Goal: Transaction & Acquisition: Purchase product/service

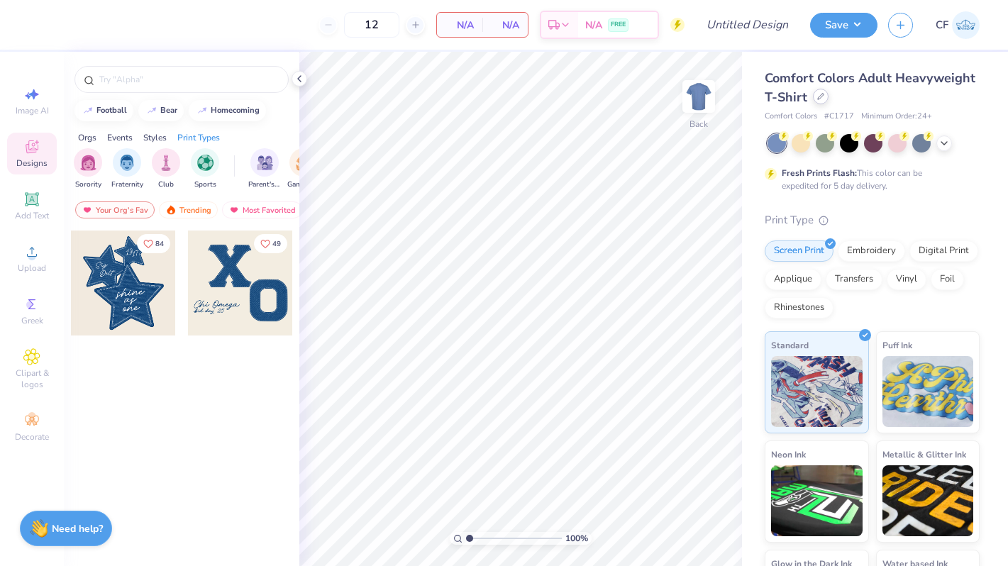
click at [815, 93] on div at bounding box center [821, 97] width 16 height 16
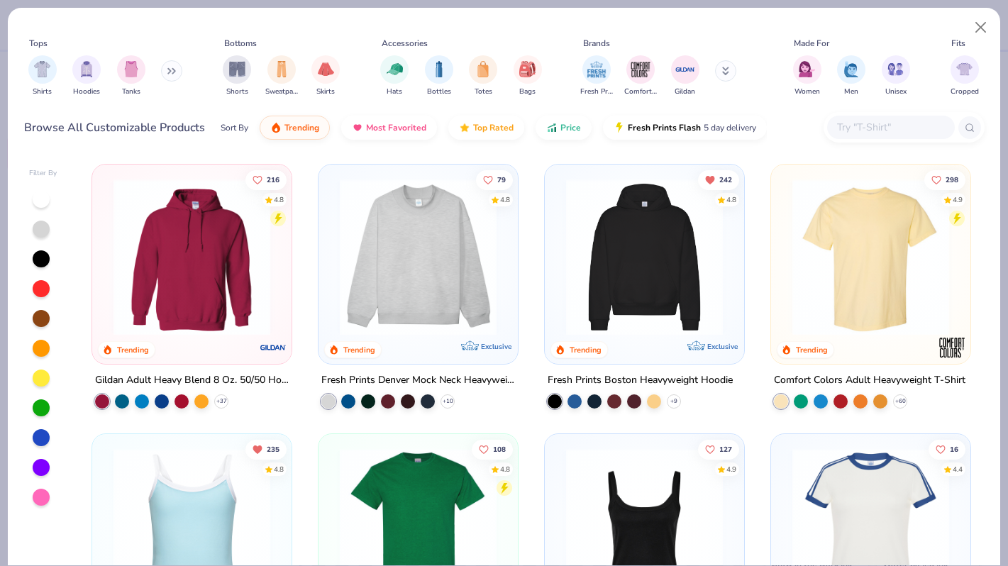
click at [170, 70] on icon at bounding box center [171, 70] width 9 height 7
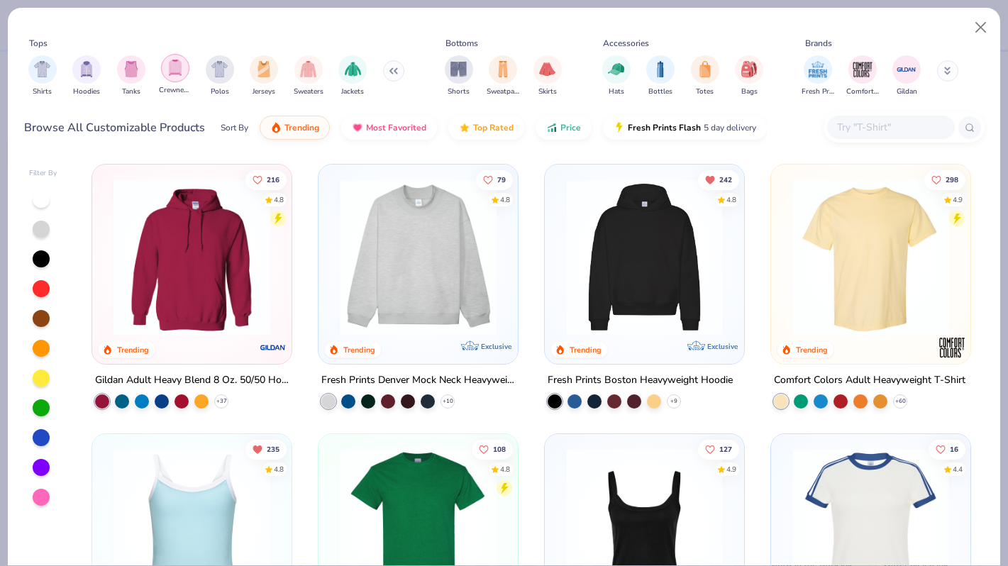
click at [181, 70] on img "filter for Crewnecks" at bounding box center [175, 68] width 16 height 16
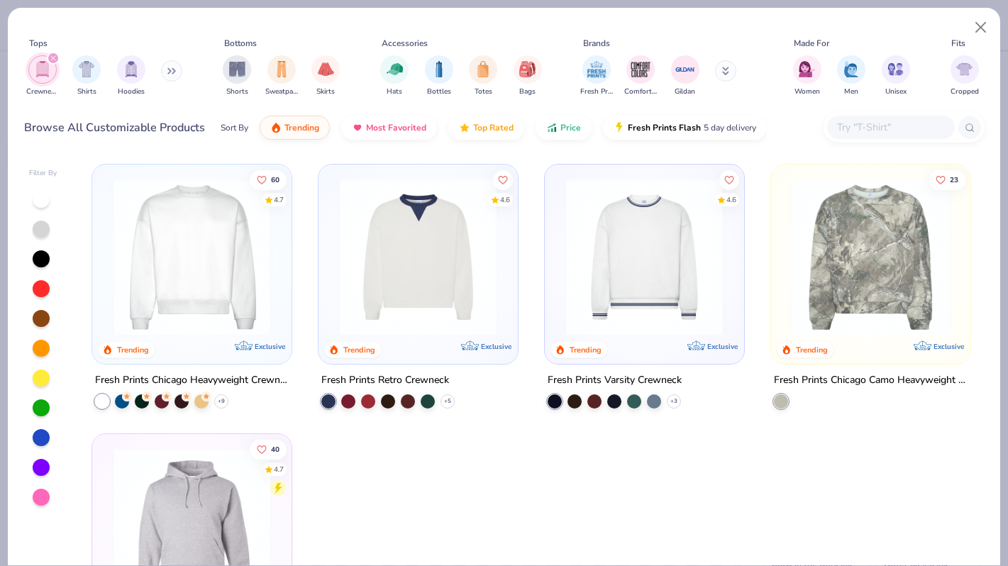
click at [177, 77] on button at bounding box center [171, 70] width 21 height 21
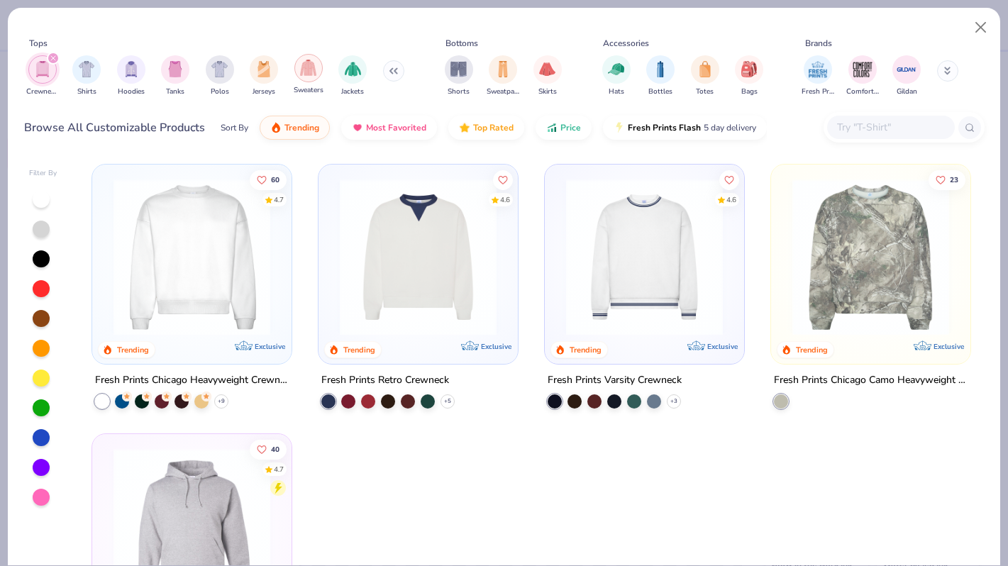
click at [312, 77] on div "filter for Sweaters" at bounding box center [308, 68] width 28 height 28
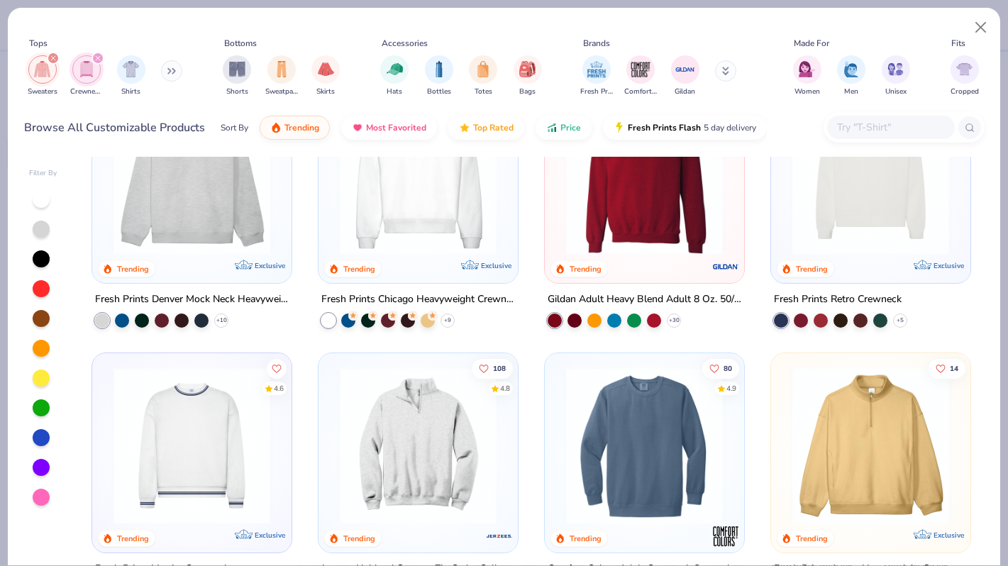
scroll to position [89, 0]
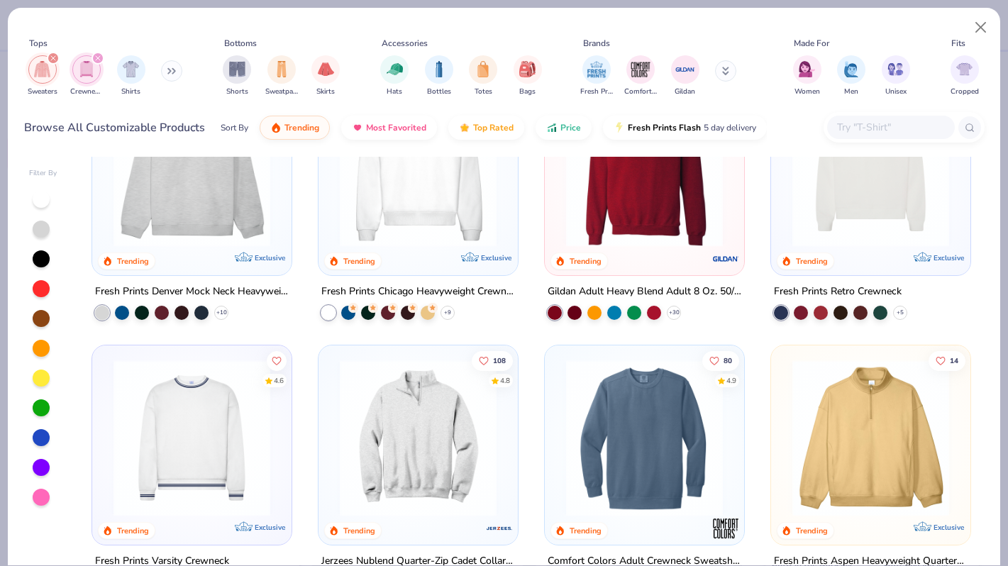
click at [606, 224] on img at bounding box center [644, 168] width 171 height 157
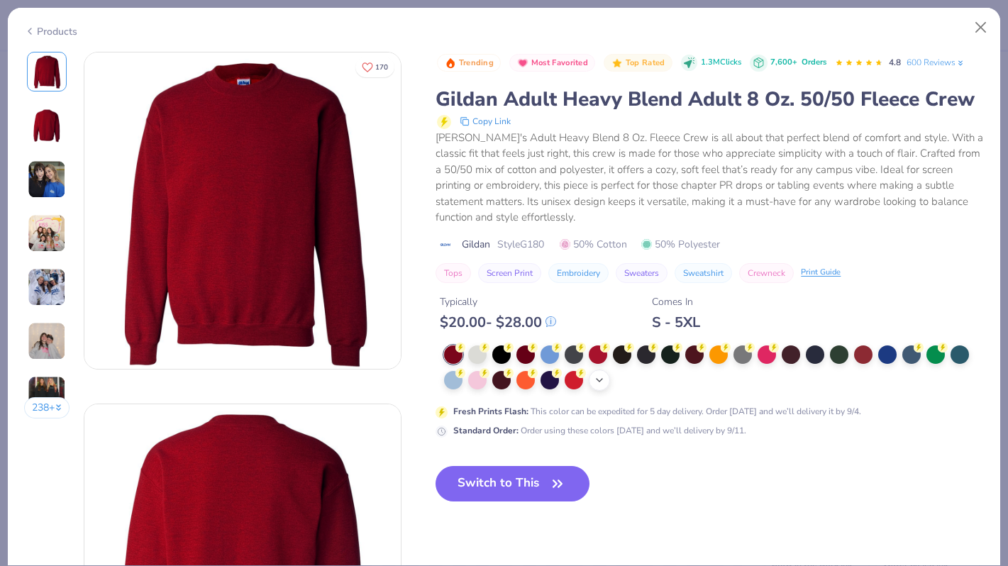
click at [603, 385] on icon at bounding box center [599, 380] width 11 height 11
click at [49, 35] on div "Products" at bounding box center [504, 26] width 993 height 37
click at [66, 24] on div "Products" at bounding box center [50, 31] width 53 height 15
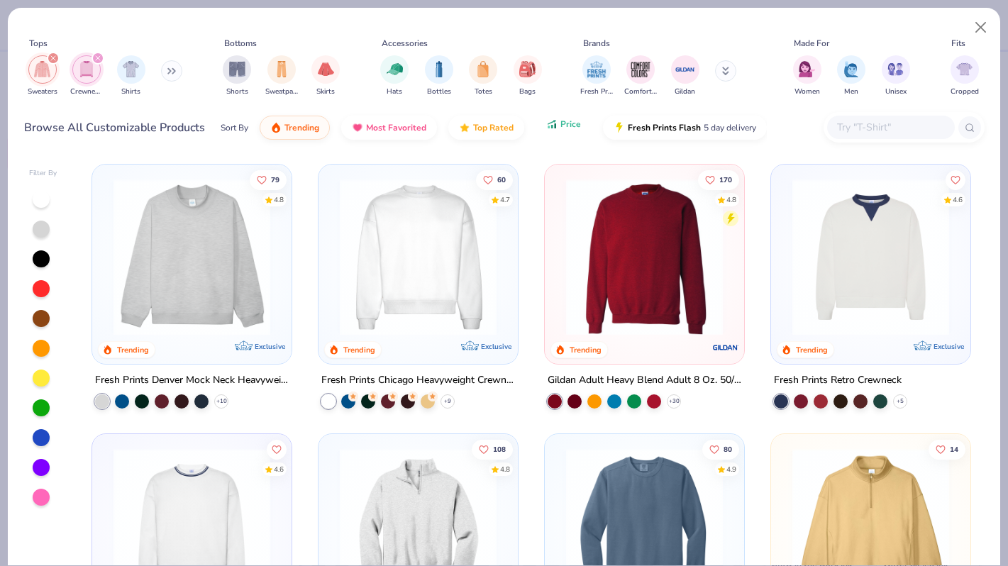
click at [551, 127] on icon "button" at bounding box center [552, 127] width 2 height 4
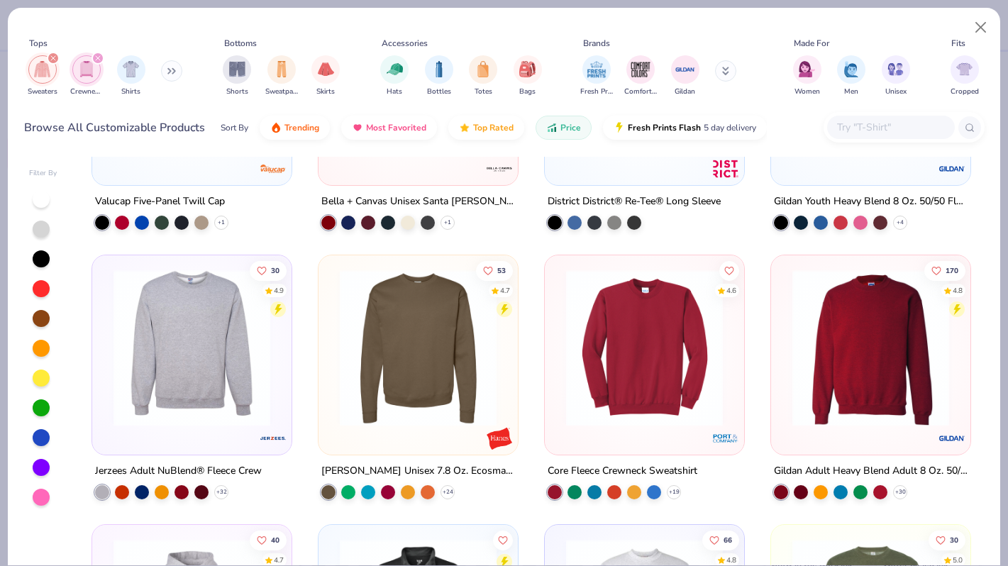
scroll to position [180, 0]
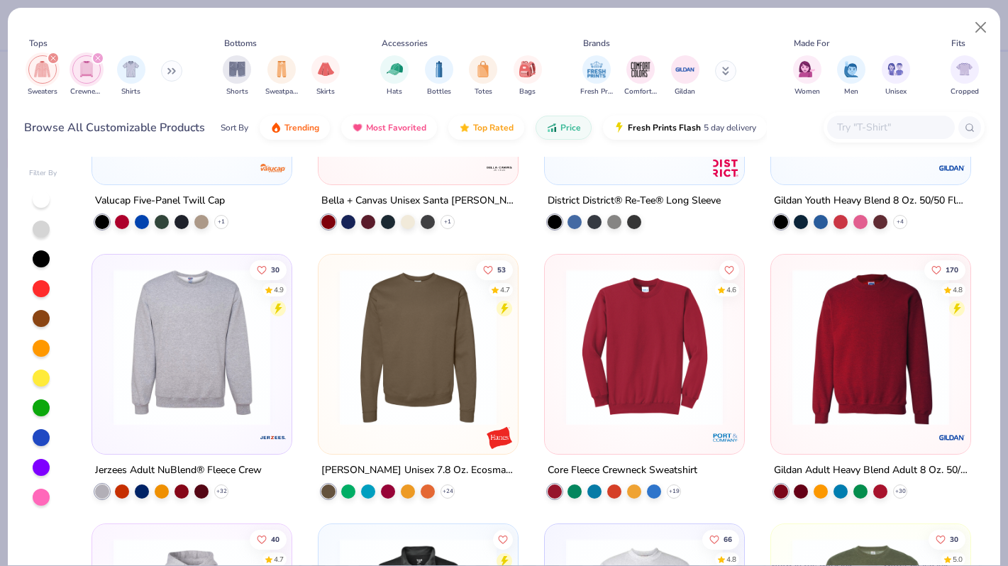
click at [426, 367] on img at bounding box center [418, 347] width 171 height 157
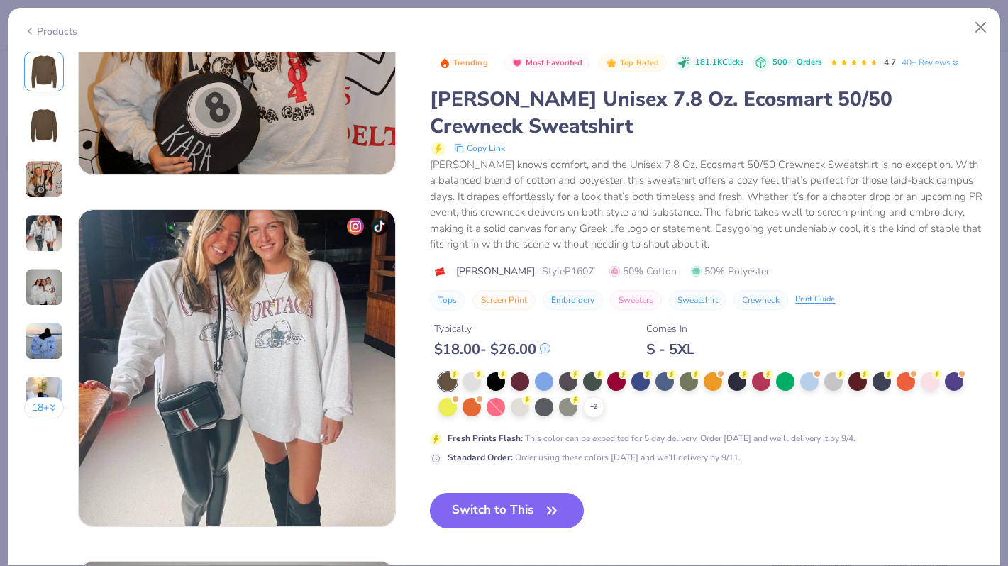
scroll to position [949, 0]
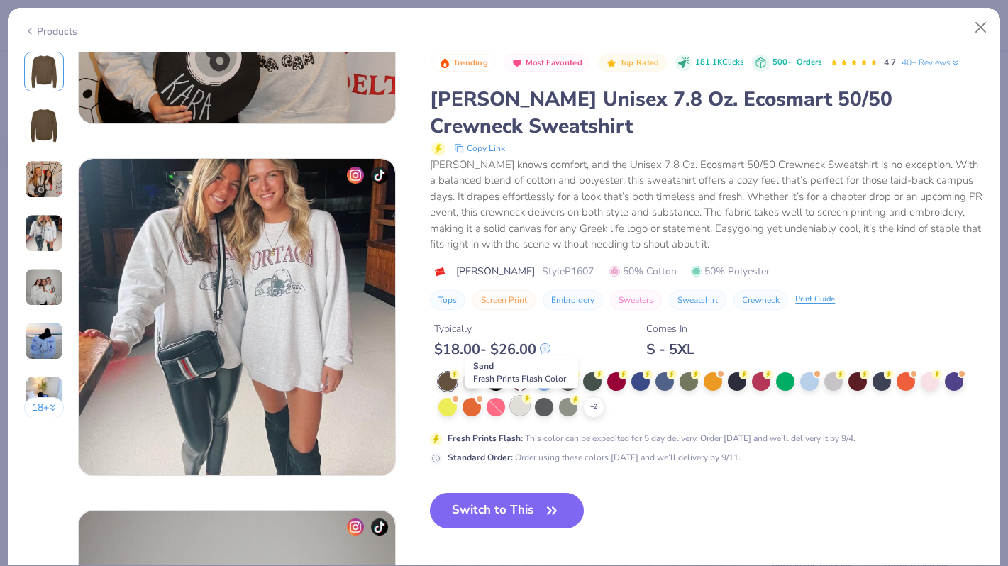
click at [517, 409] on div at bounding box center [520, 406] width 18 height 18
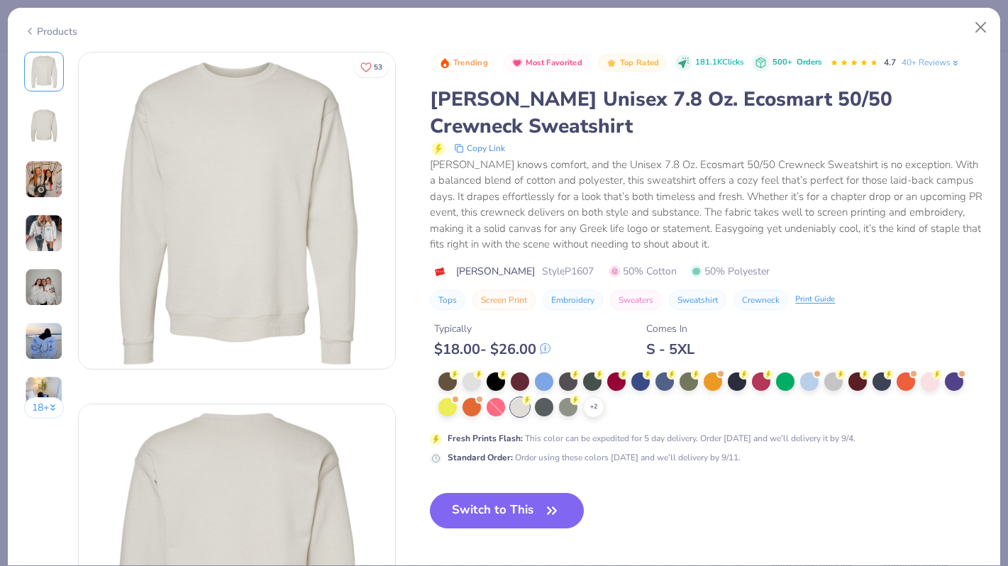
click at [542, 272] on span "Style P1607" at bounding box center [568, 271] width 52 height 15
copy span "P1607"
click at [603, 410] on div "+ 2" at bounding box center [593, 407] width 21 height 21
click at [44, 30] on div "Products" at bounding box center [50, 31] width 53 height 15
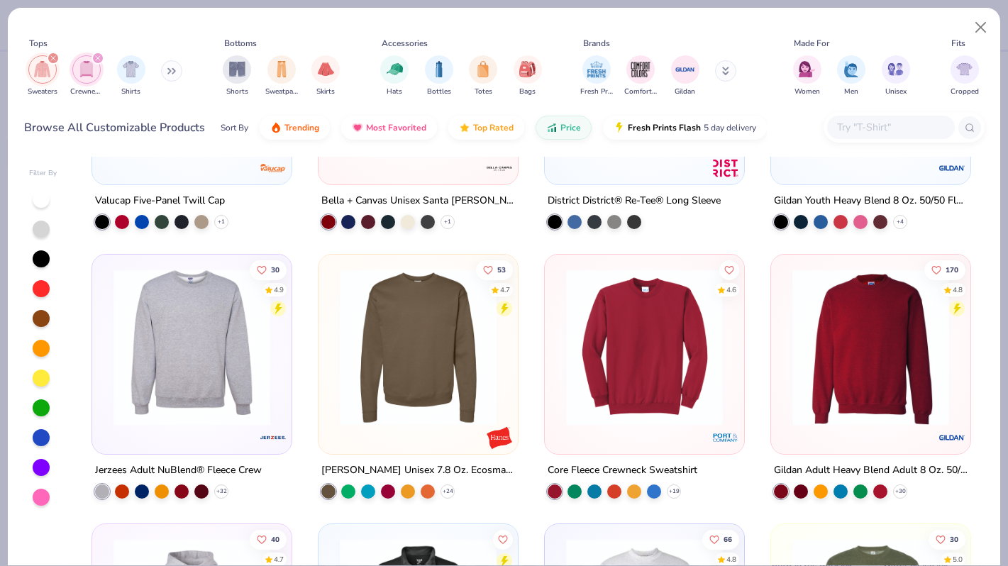
click at [847, 130] on input "text" at bounding box center [890, 127] width 109 height 16
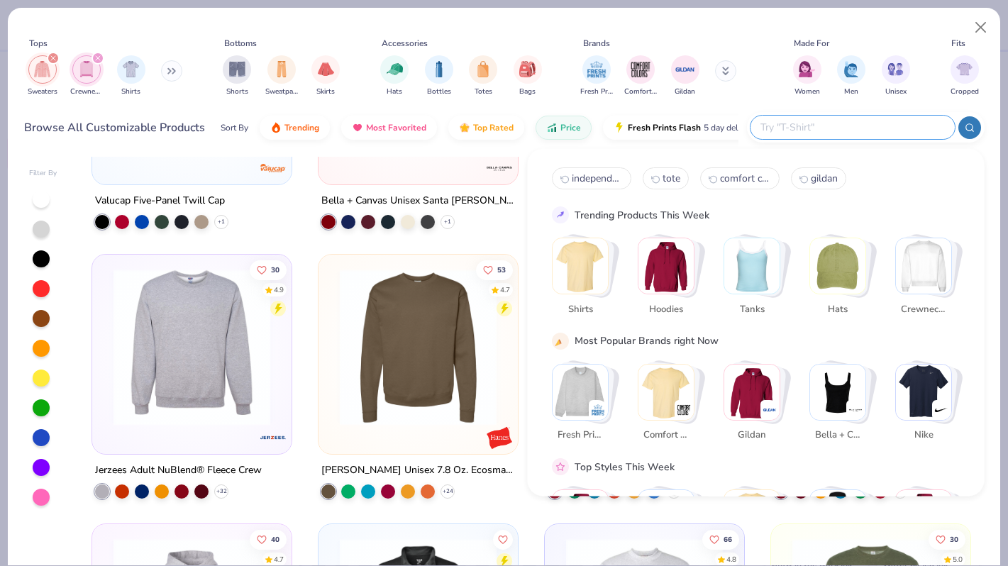
paste input "P1607"
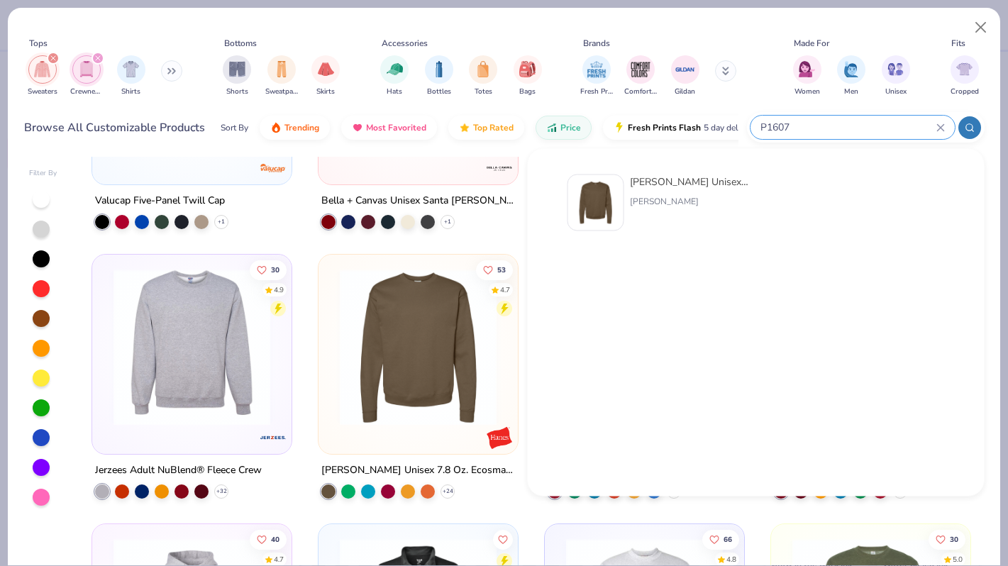
type input "P1607"
click at [598, 180] on div at bounding box center [596, 203] width 57 height 57
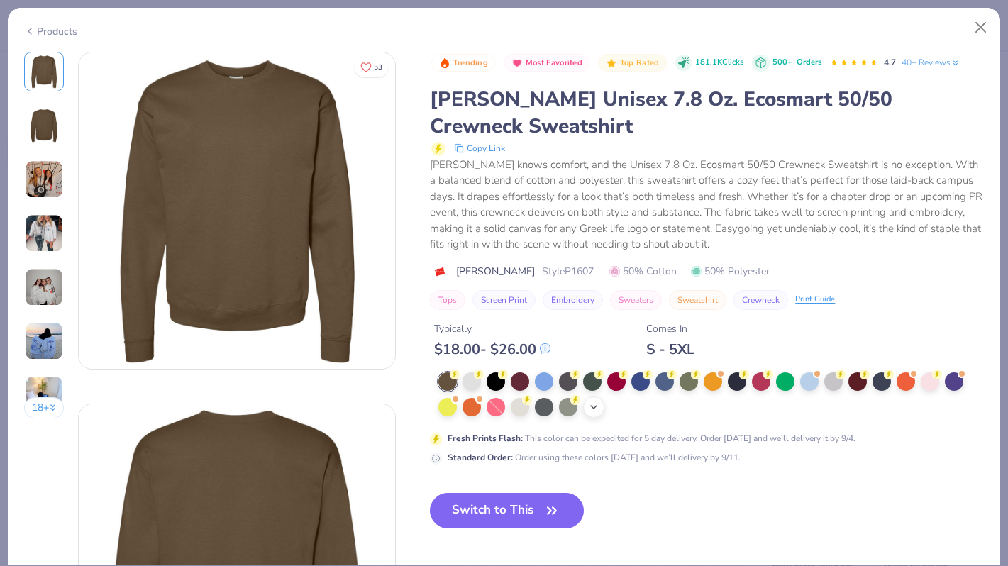
click at [604, 407] on div "+ 2" at bounding box center [593, 407] width 21 height 21
click at [45, 31] on div "Products" at bounding box center [50, 31] width 53 height 15
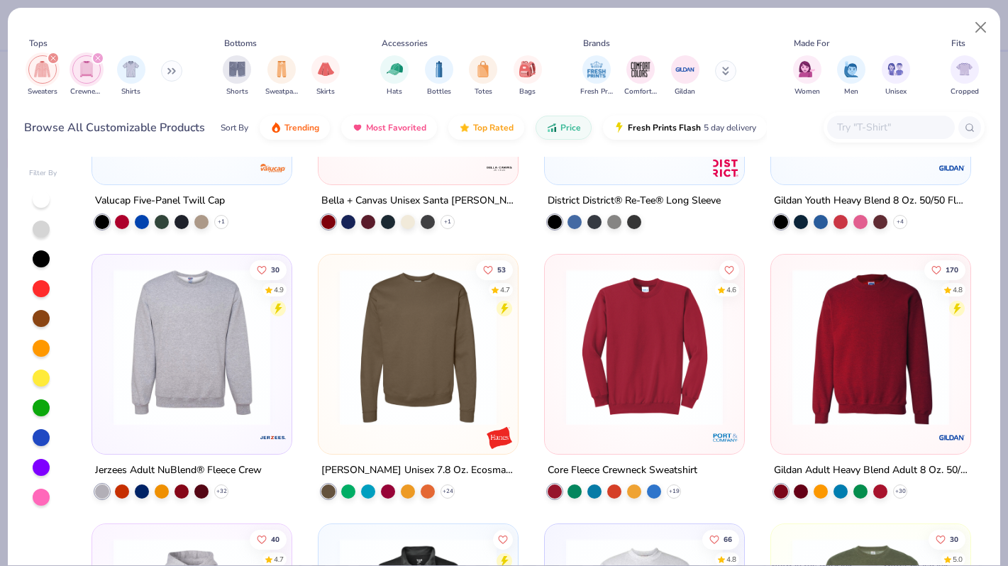
click at [834, 123] on div at bounding box center [891, 127] width 128 height 23
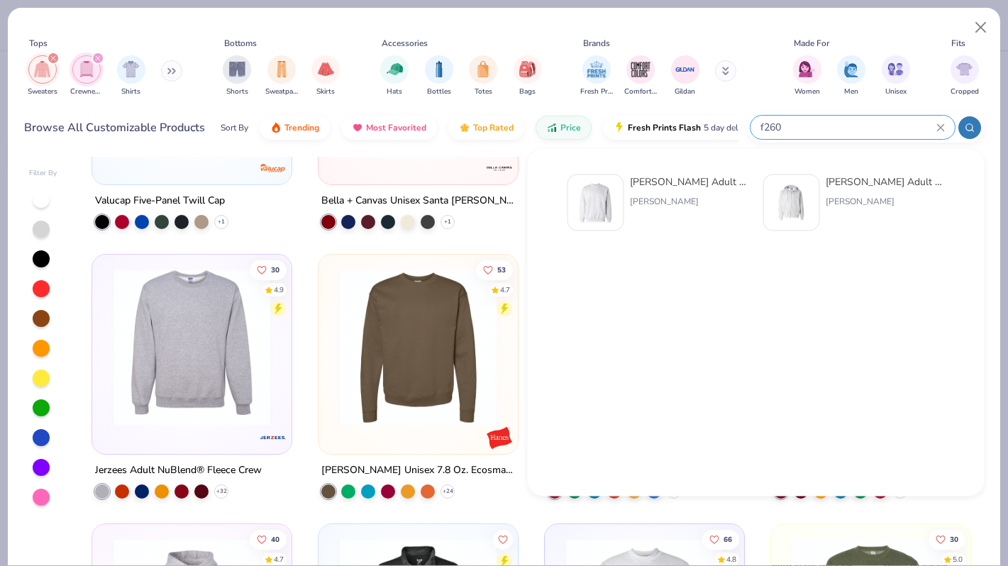
type input "f260"
click at [634, 209] on div "[PERSON_NAME] Adult 9.7 Oz. Ultimate Cotton 90/10 Fleece Crew [PERSON_NAME]" at bounding box center [689, 203] width 119 height 57
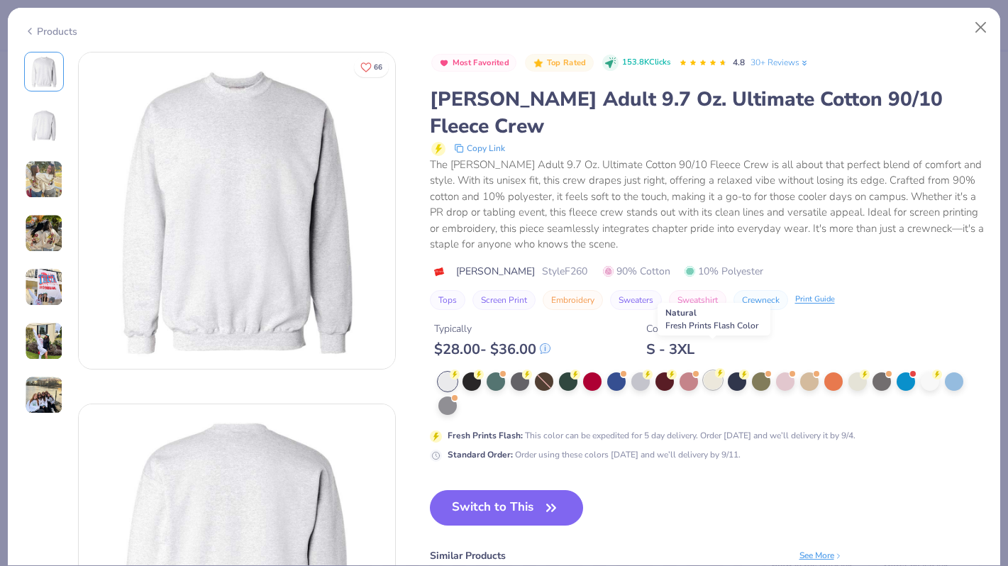
click at [716, 371] on div at bounding box center [713, 380] width 18 height 18
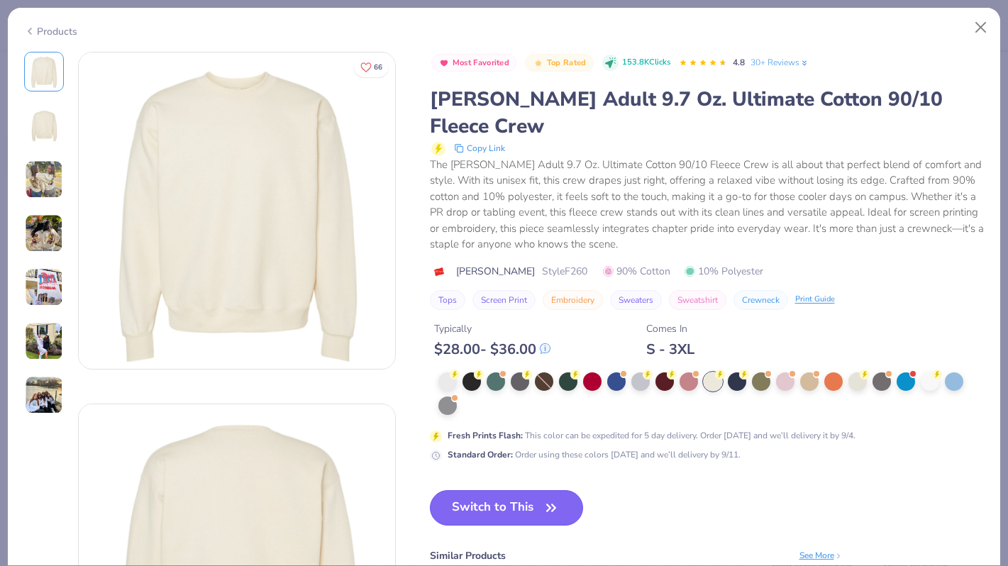
click at [503, 490] on button "Switch to This" at bounding box center [507, 507] width 154 height 35
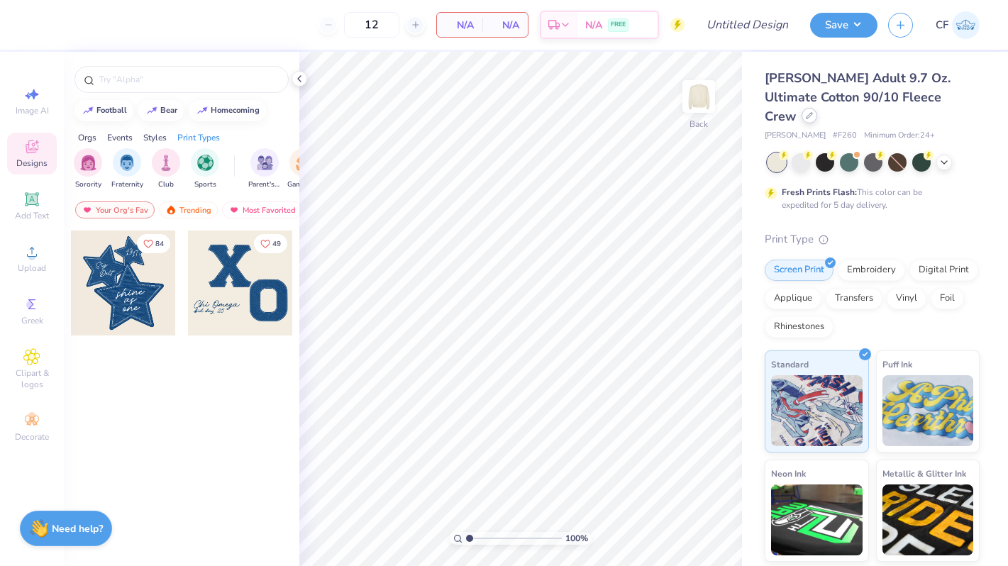
click at [813, 113] on icon at bounding box center [810, 116] width 6 height 6
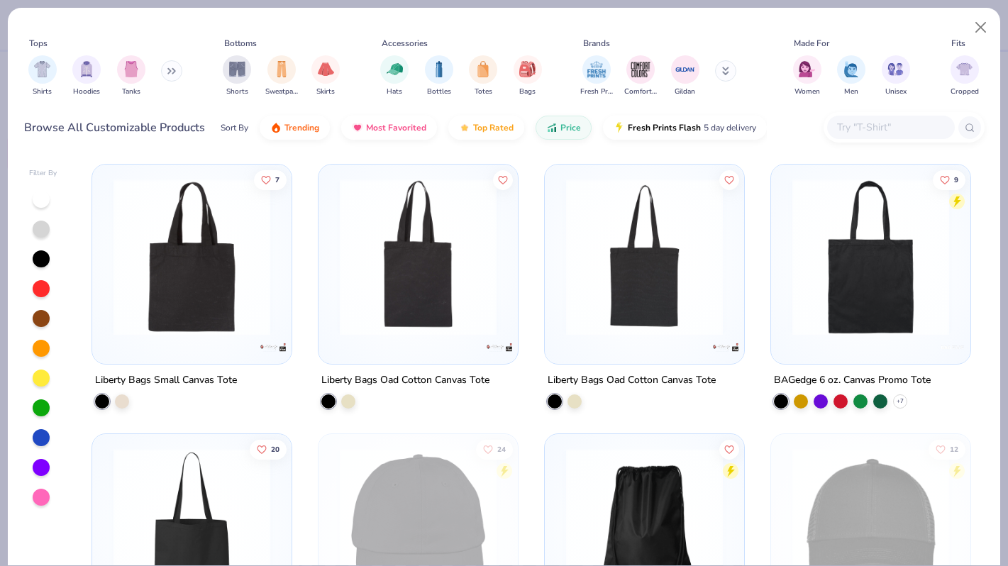
click at [840, 125] on input "text" at bounding box center [890, 127] width 109 height 16
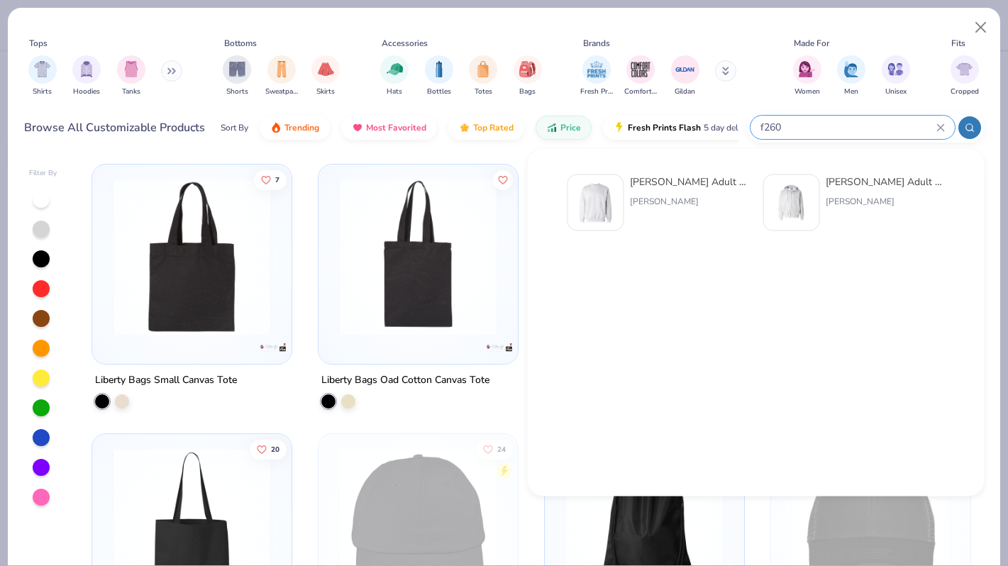
type input "f260"
click at [651, 195] on div "[PERSON_NAME]" at bounding box center [689, 201] width 119 height 13
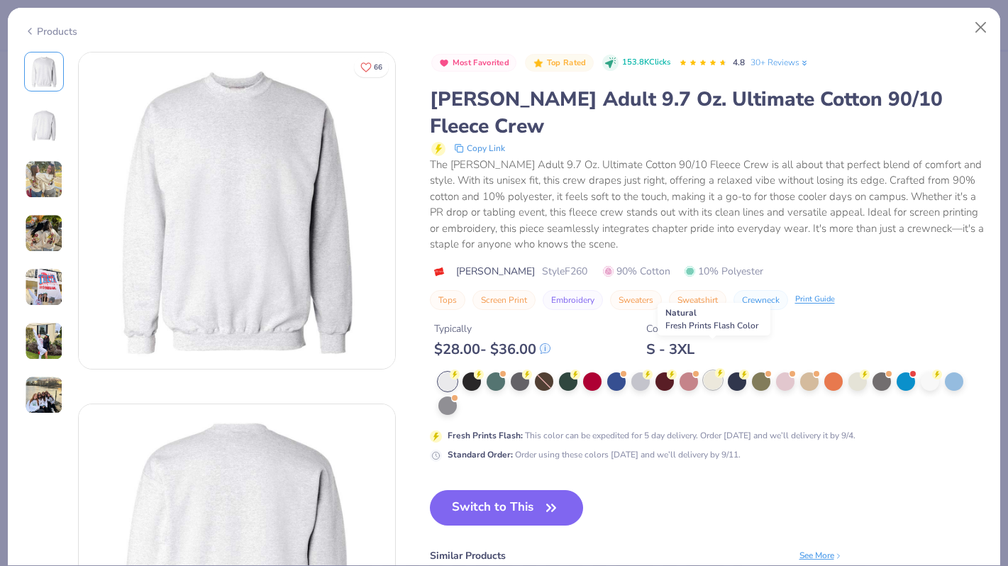
click at [713, 371] on div at bounding box center [713, 380] width 18 height 18
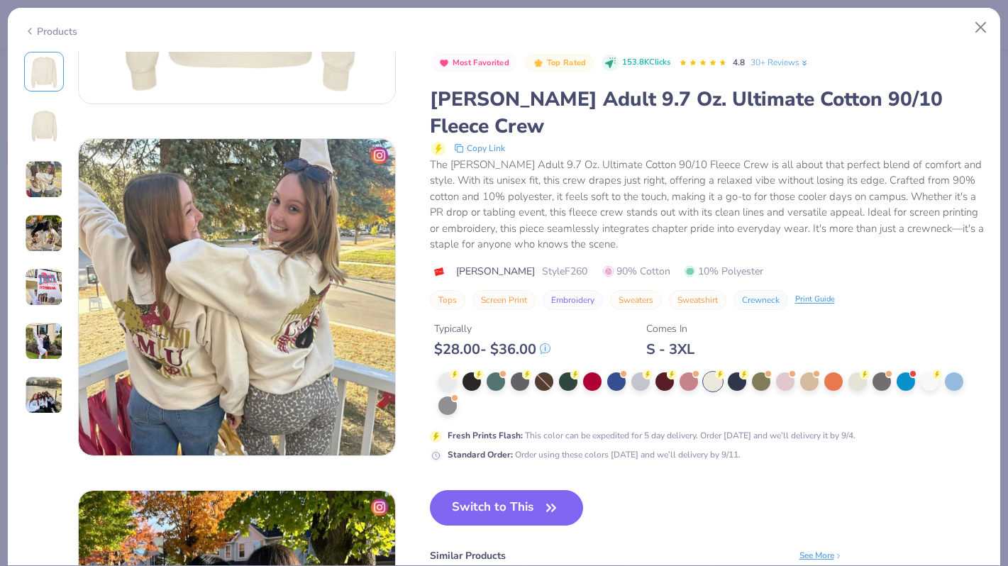
scroll to position [618, 0]
click at [806, 371] on div at bounding box center [809, 380] width 18 height 18
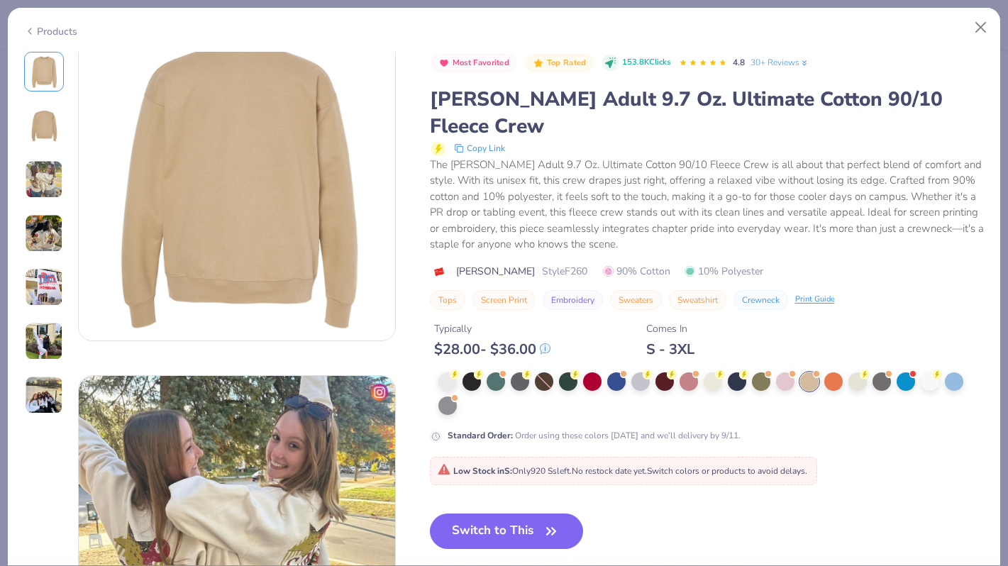
scroll to position [416, 0]
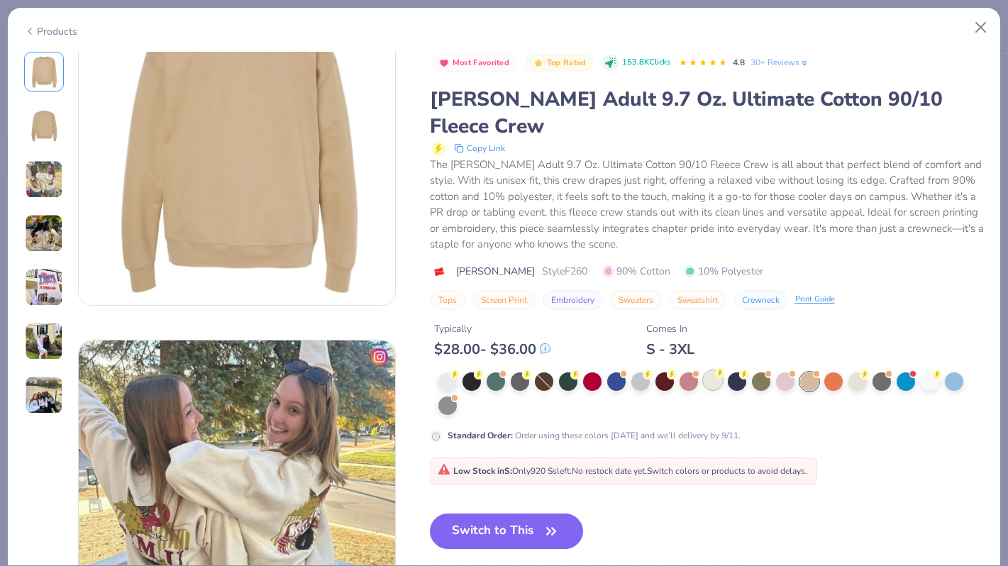
click at [709, 371] on div at bounding box center [713, 380] width 18 height 18
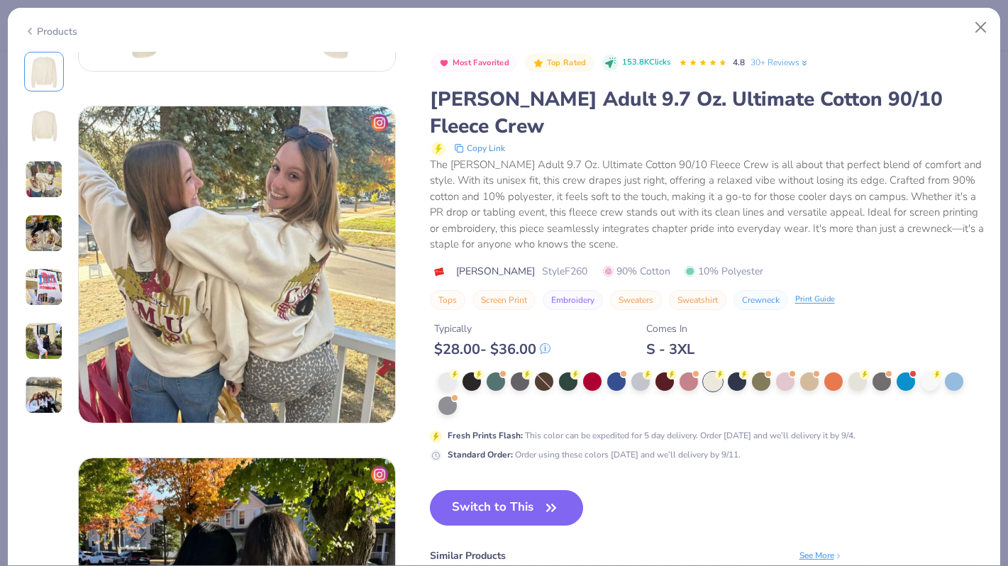
scroll to position [653, 0]
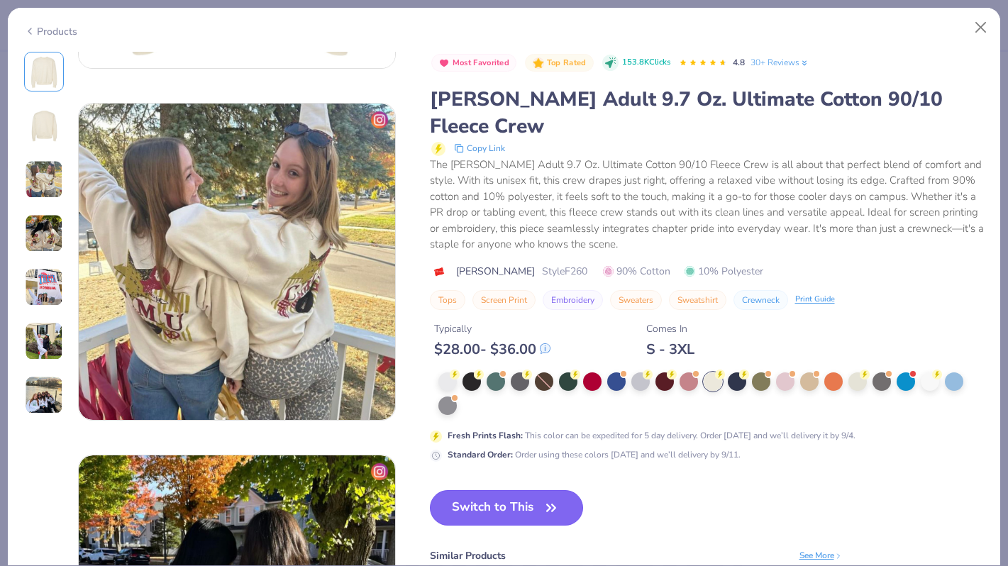
click at [495, 490] on button "Switch to This" at bounding box center [507, 507] width 154 height 35
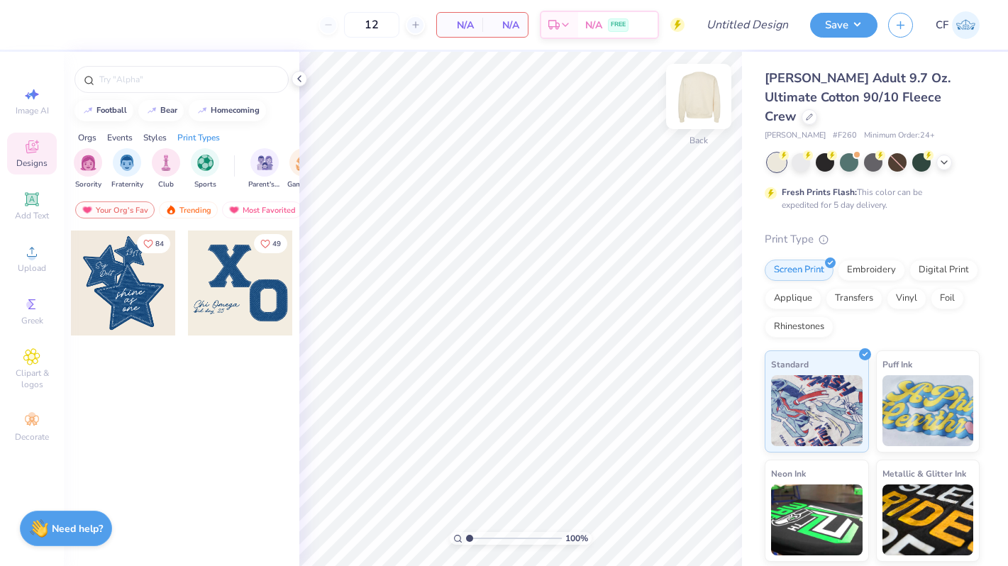
click at [704, 81] on img at bounding box center [699, 96] width 57 height 57
click at [204, 200] on div "Your Org's Fav Trending Most Favorited Newest" at bounding box center [182, 213] width 236 height 33
click at [192, 206] on div "Trending" at bounding box center [188, 210] width 59 height 17
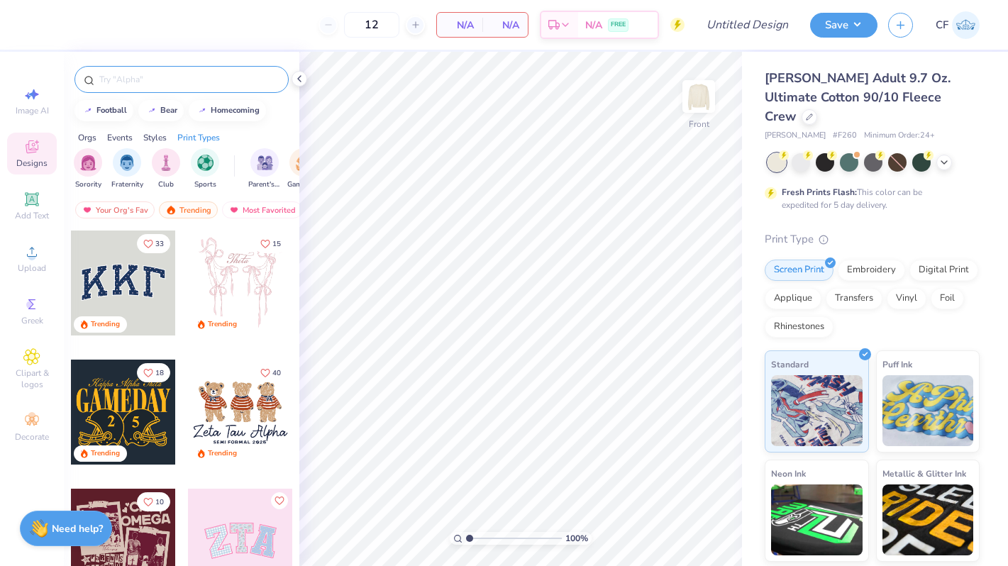
click at [187, 84] on input "text" at bounding box center [189, 79] width 182 height 14
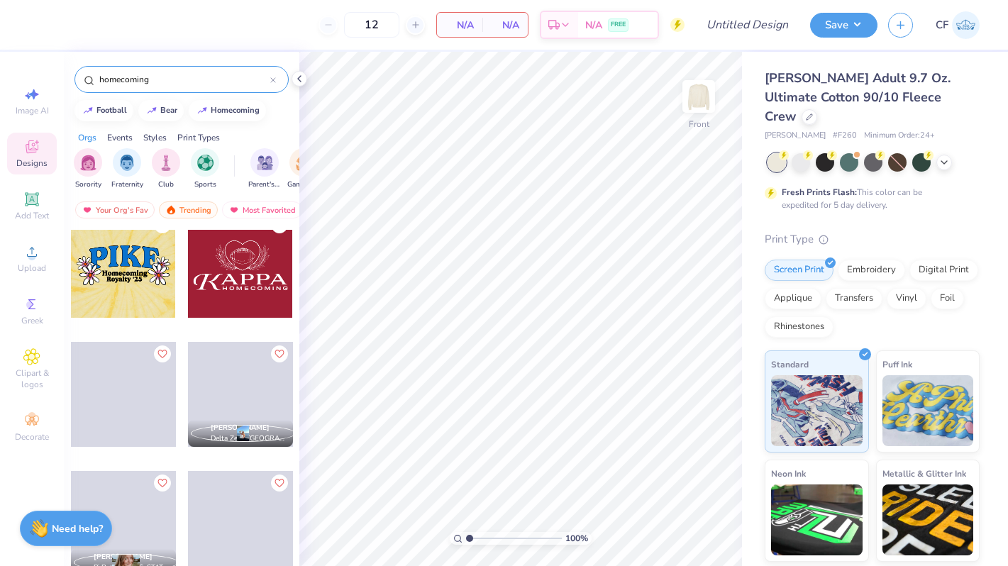
scroll to position [6866, 0]
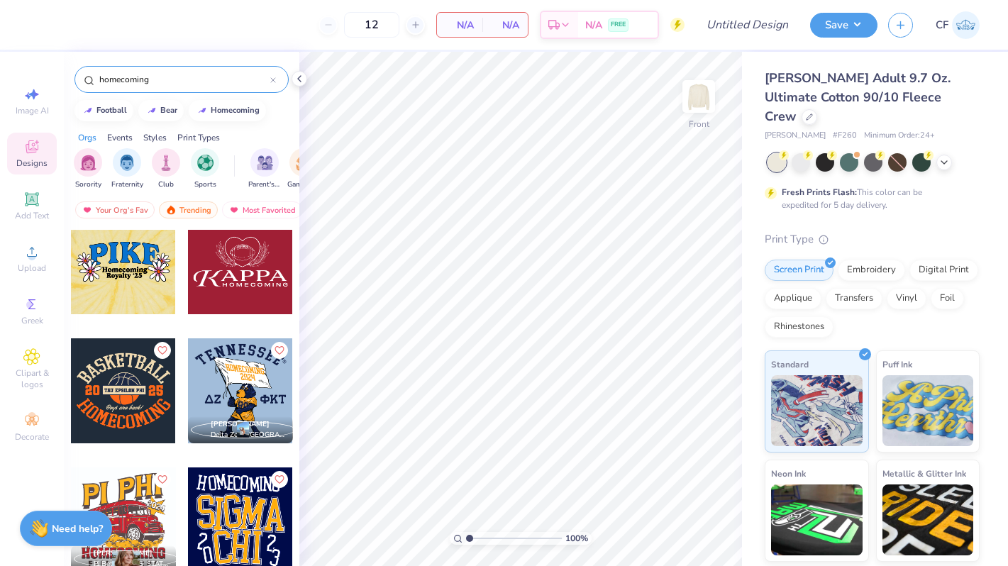
click at [153, 75] on input "homecoming" at bounding box center [184, 79] width 172 height 14
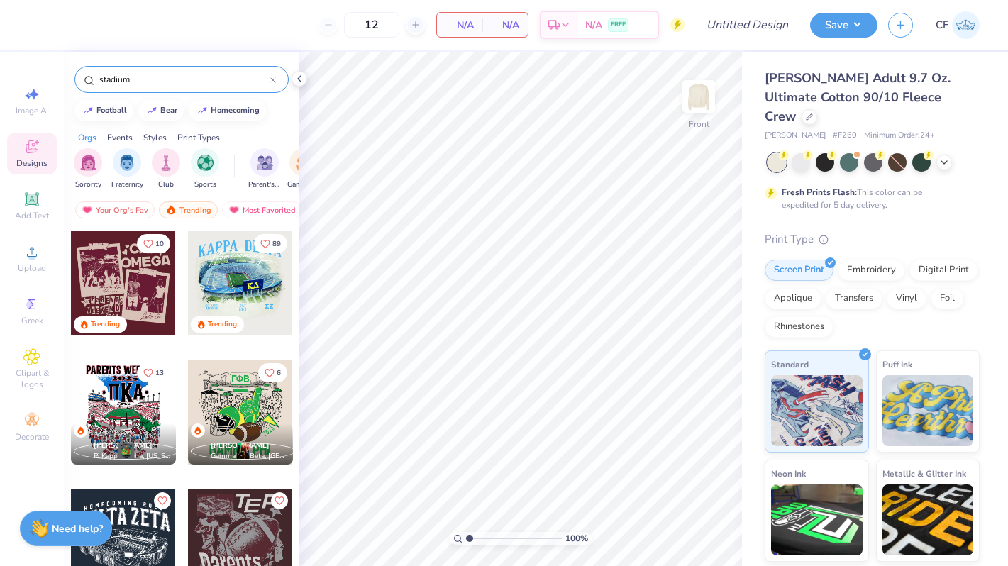
type input "stadium"
click at [227, 253] on div at bounding box center [240, 283] width 105 height 105
click at [249, 282] on div at bounding box center [240, 283] width 105 height 105
click at [949, 258] on div "Digital Print" at bounding box center [944, 268] width 69 height 21
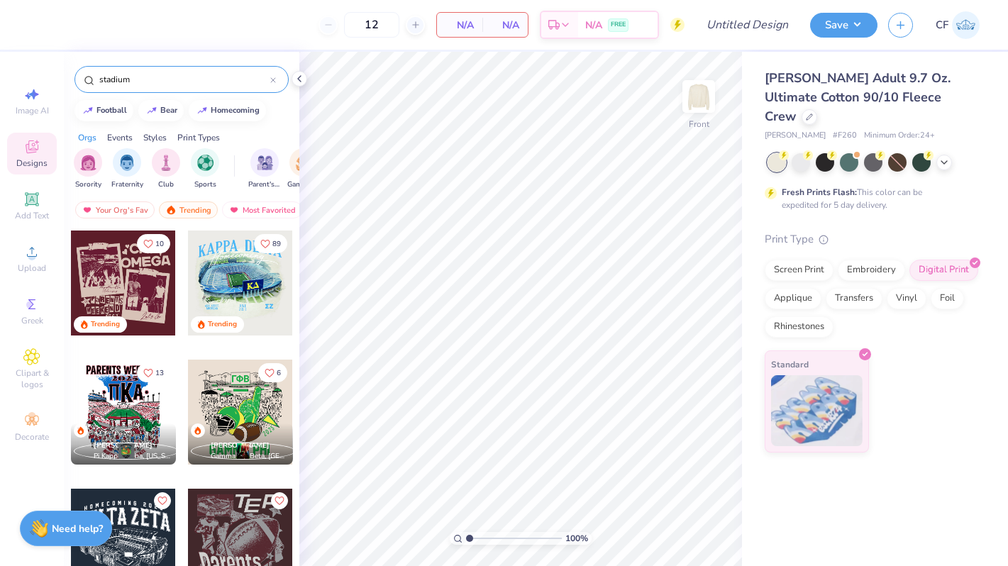
click at [251, 282] on div at bounding box center [240, 283] width 105 height 105
